Goal: Complete application form: Complete application form

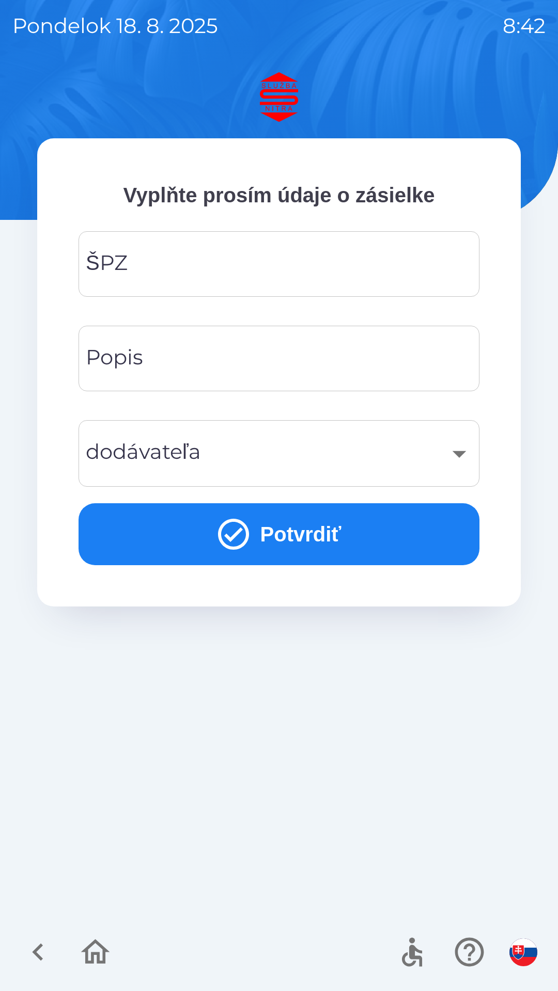
click at [224, 266] on input "ŠPZ" at bounding box center [279, 264] width 376 height 41
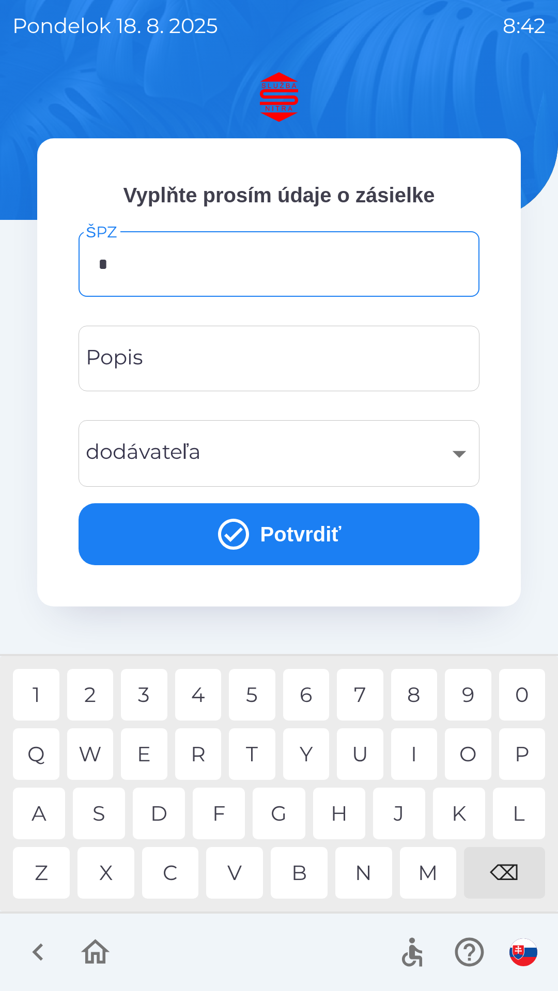
click at [362, 880] on div "N" at bounding box center [363, 873] width 57 height 52
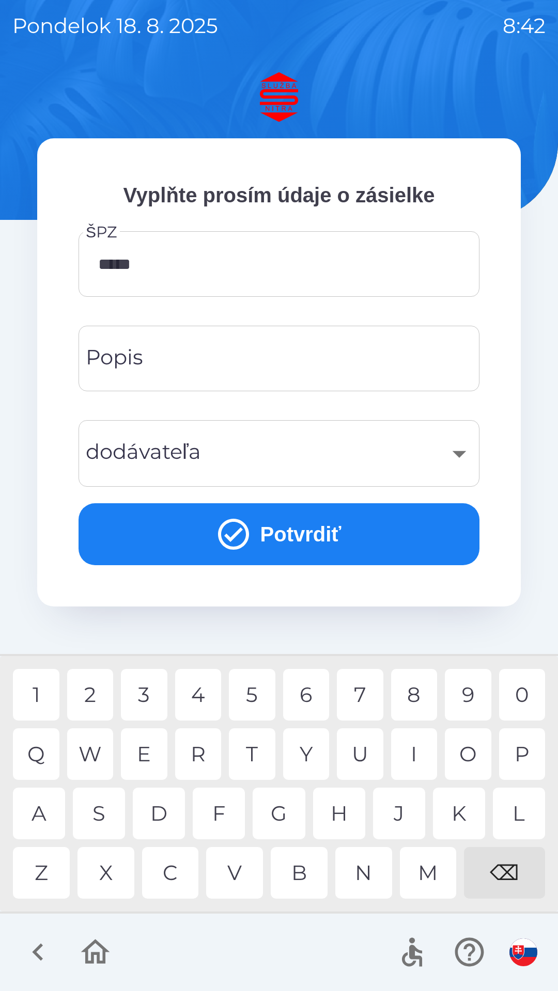
click at [404, 691] on div "8" at bounding box center [414, 695] width 46 height 52
type input "*******"
click at [207, 356] on input "Popis" at bounding box center [279, 358] width 376 height 41
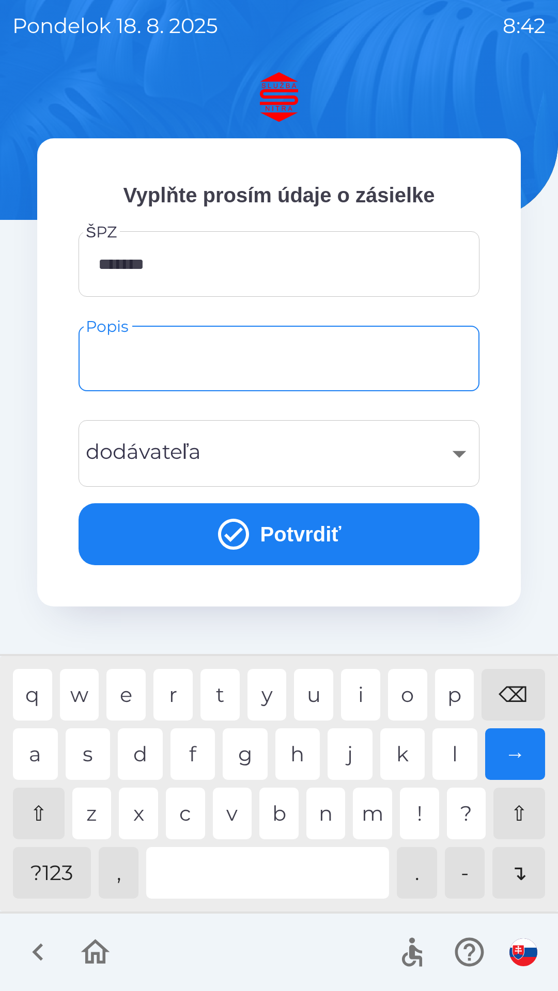
click at [227, 451] on div "​" at bounding box center [279, 454] width 376 height 42
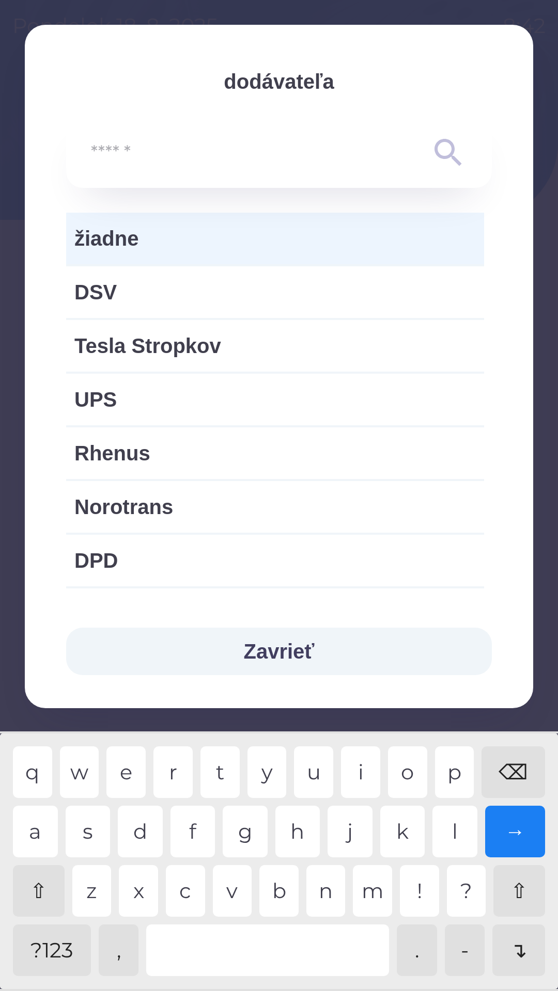
click at [140, 565] on span "DPD" at bounding box center [274, 560] width 401 height 31
type input "***"
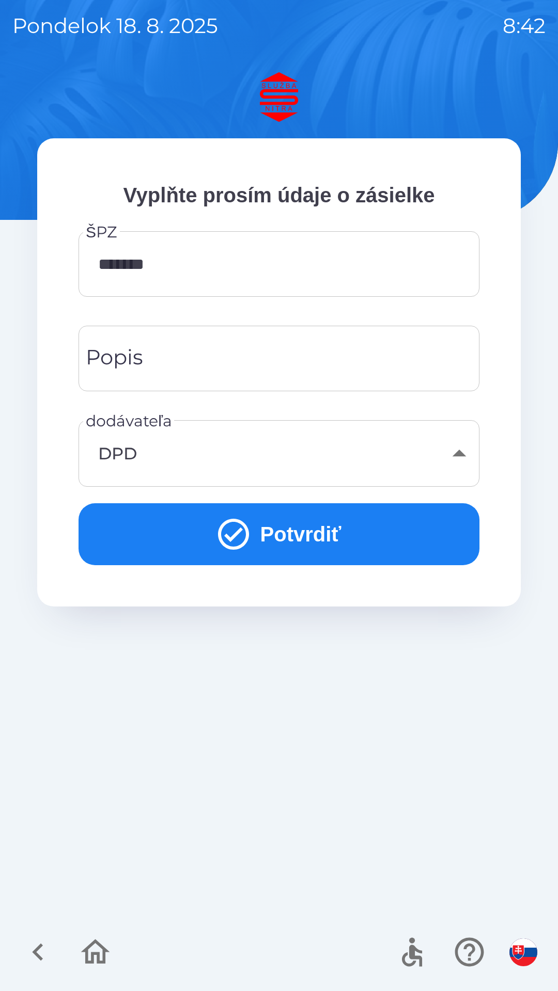
click at [308, 528] on button "Potvrdiť" at bounding box center [278, 534] width 401 height 62
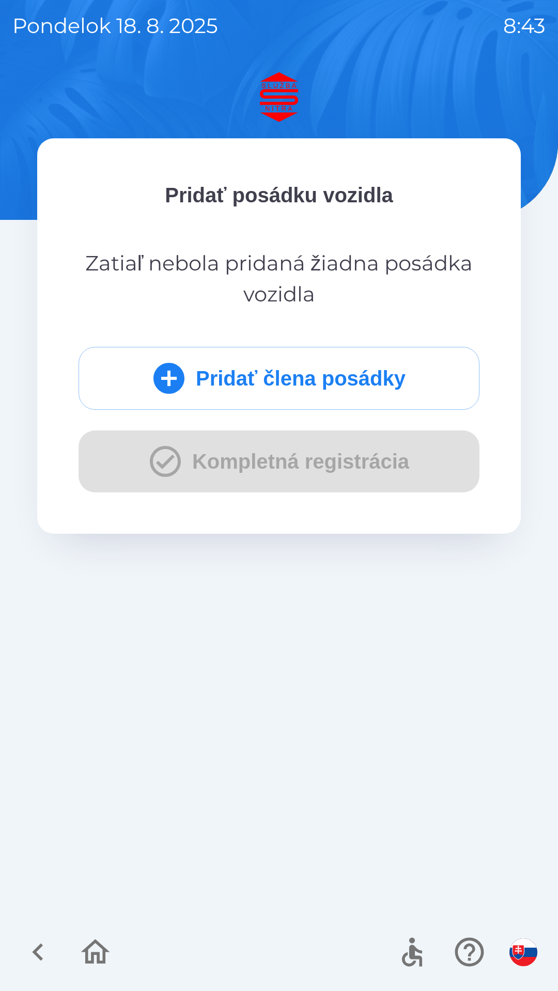
click at [290, 383] on button "Pridať člena posádky" at bounding box center [278, 378] width 401 height 63
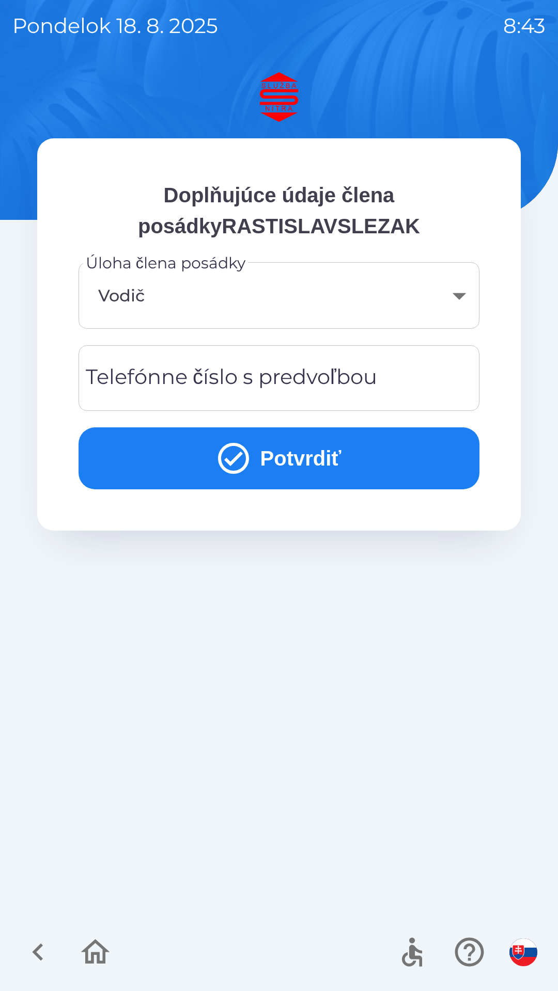
click at [192, 387] on div "Telefónne číslo s predvoľbou Telefónne číslo s predvoľbou" at bounding box center [278, 378] width 401 height 66
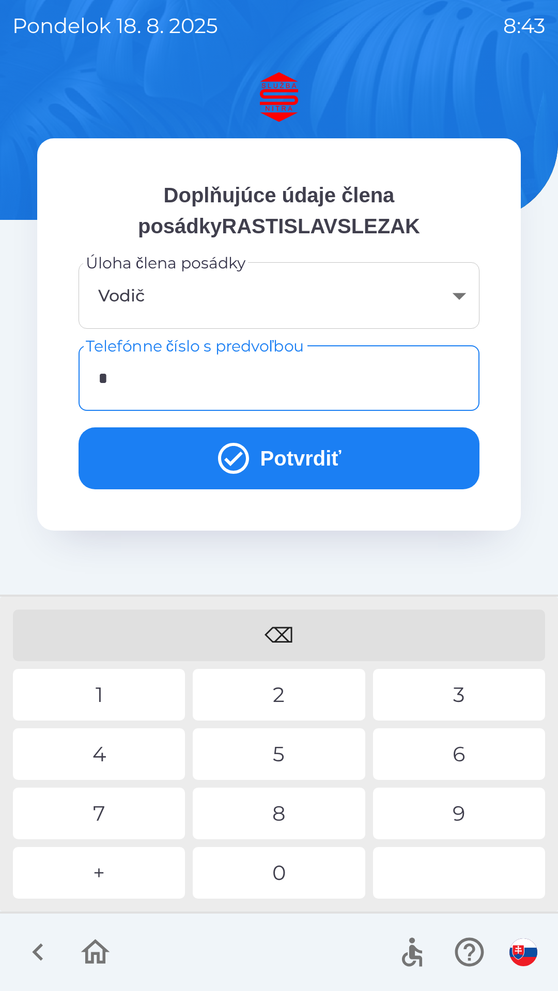
click at [120, 869] on div "+" at bounding box center [99, 873] width 172 height 52
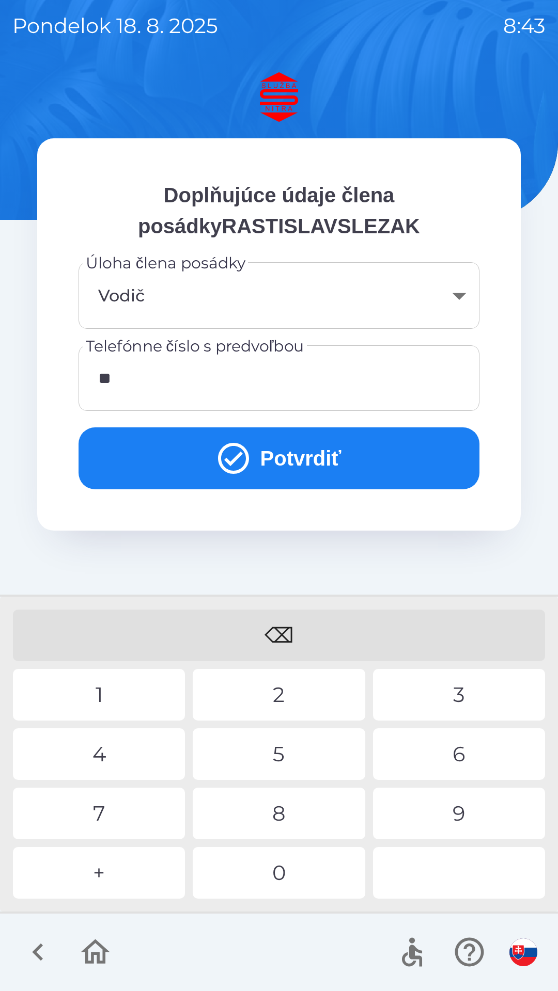
click at [141, 751] on div "4" at bounding box center [99, 754] width 172 height 52
click at [444, 810] on div "9" at bounding box center [459, 814] width 172 height 52
click at [307, 878] on div "0" at bounding box center [279, 873] width 172 height 52
click at [135, 750] on div "4" at bounding box center [99, 754] width 172 height 52
click at [130, 747] on div "4" at bounding box center [99, 754] width 172 height 52
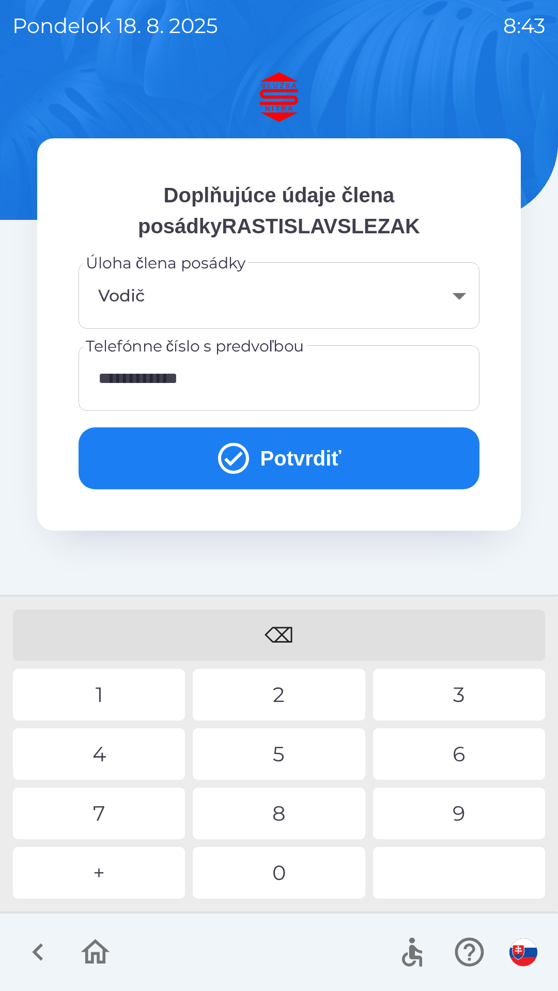
click at [104, 692] on div "1" at bounding box center [99, 695] width 172 height 52
type input "**********"
click at [279, 818] on div "8" at bounding box center [279, 814] width 172 height 52
click at [296, 461] on button "Potvrdiť" at bounding box center [278, 458] width 401 height 62
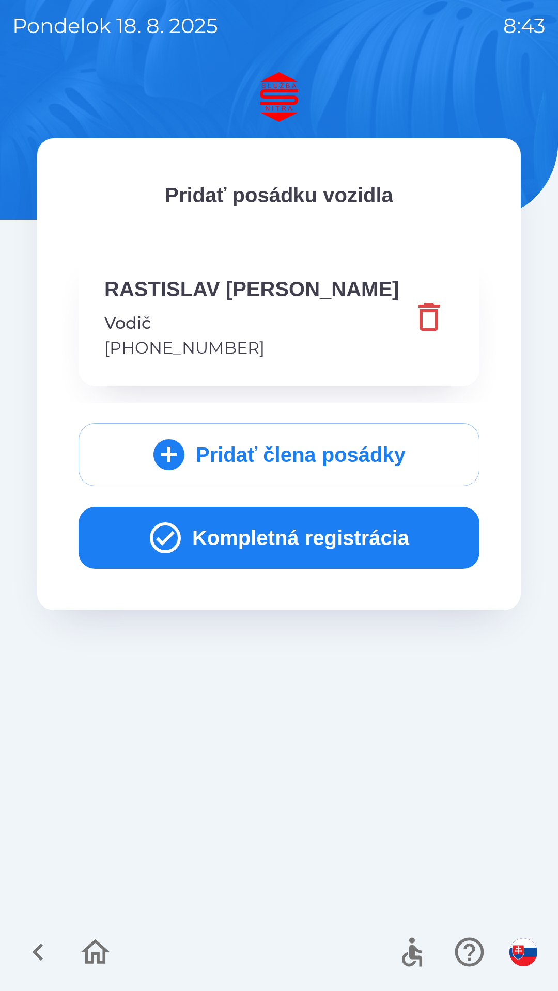
click at [264, 536] on button "Kompletná registrácia" at bounding box center [278, 538] width 401 height 62
